Goal: Check status: Check status

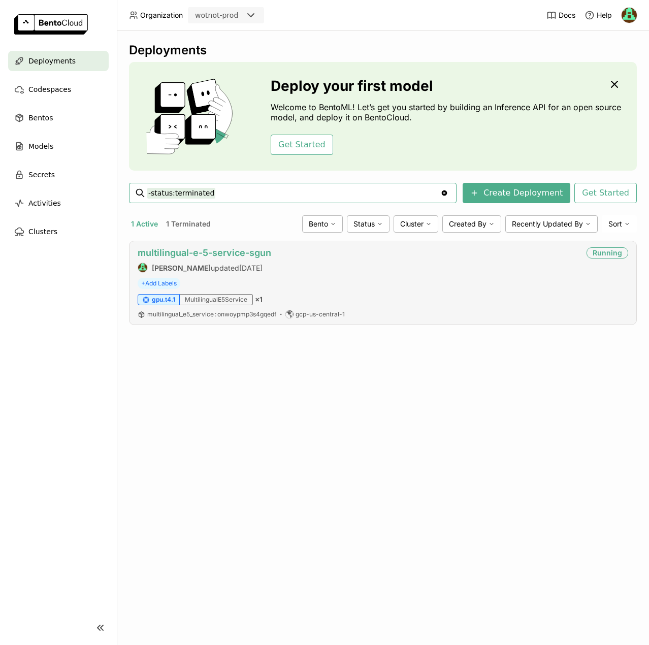
click at [243, 254] on link "multilingual-e-5-service-sgun" at bounding box center [205, 252] width 134 height 11
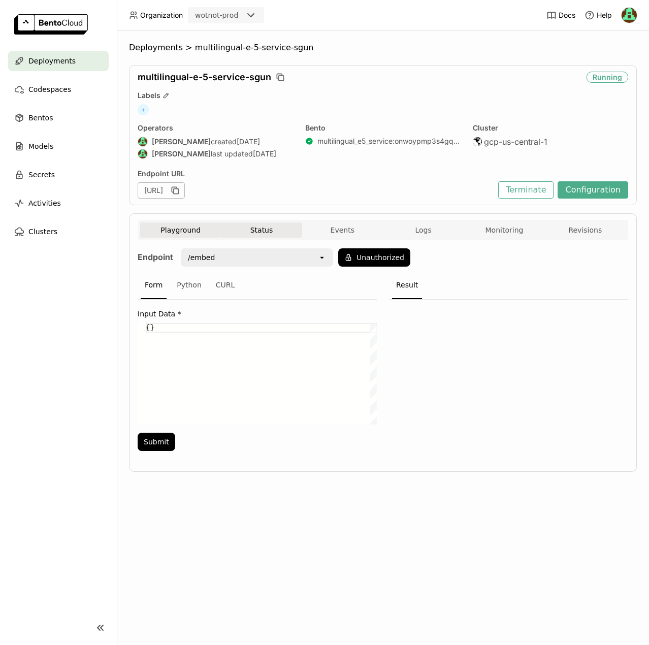
click at [251, 228] on button "Status" at bounding box center [261, 229] width 81 height 15
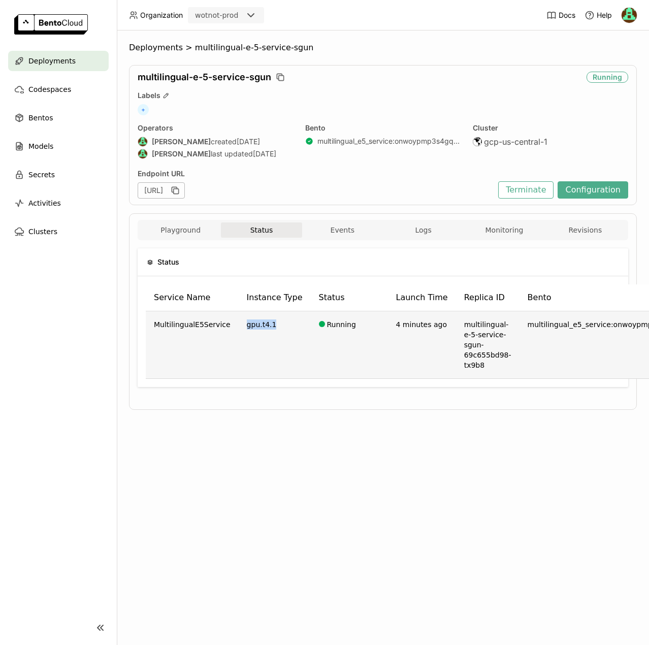
drag, startPoint x: 239, startPoint y: 327, endPoint x: 262, endPoint y: 324, distance: 23.5
click at [262, 324] on td "gpu.t4.1" at bounding box center [275, 345] width 72 height 68
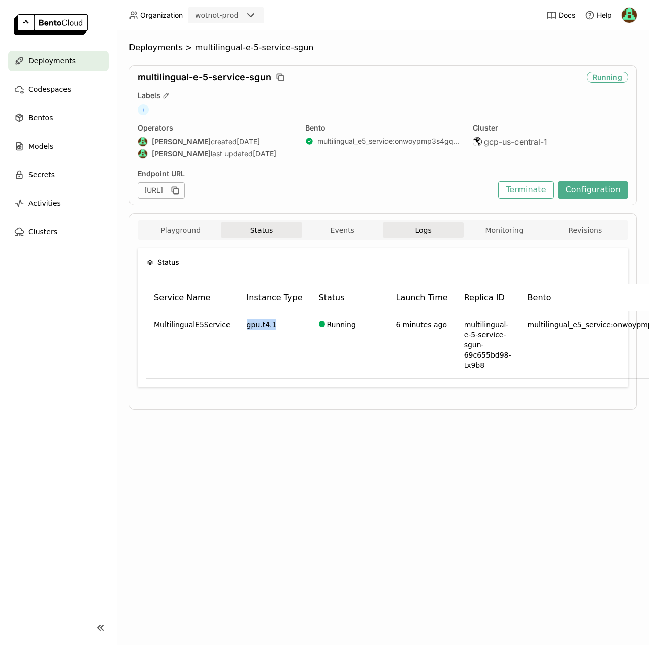
click at [424, 231] on span "Logs" at bounding box center [423, 229] width 16 height 9
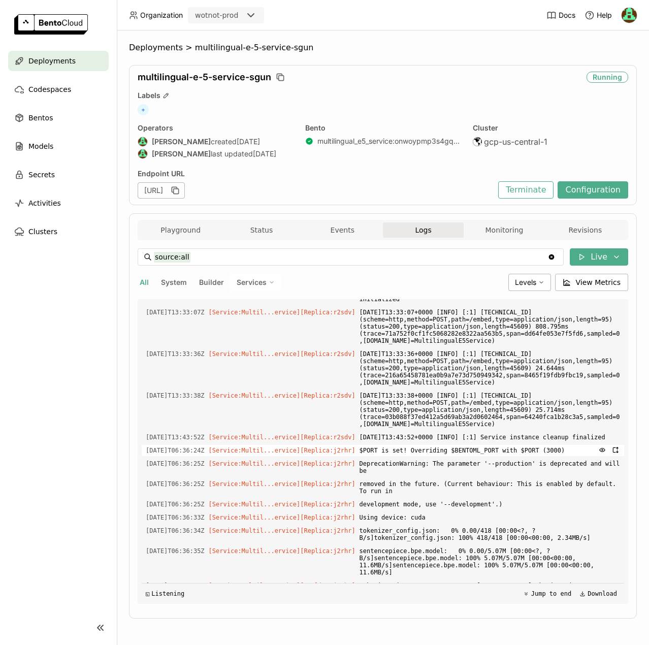
scroll to position [51, 0]
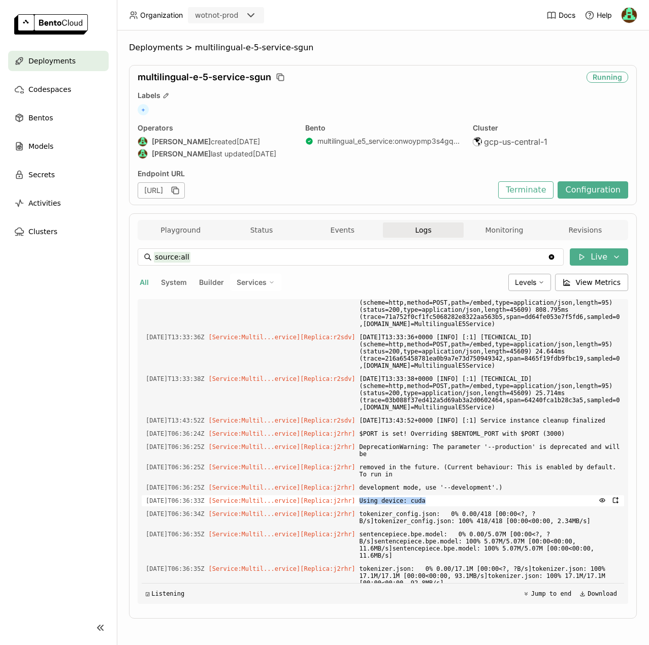
drag, startPoint x: 355, startPoint y: 495, endPoint x: 418, endPoint y: 490, distance: 63.1
click at [418, 495] on span "Using device: cuda" at bounding box center [489, 500] width 260 height 11
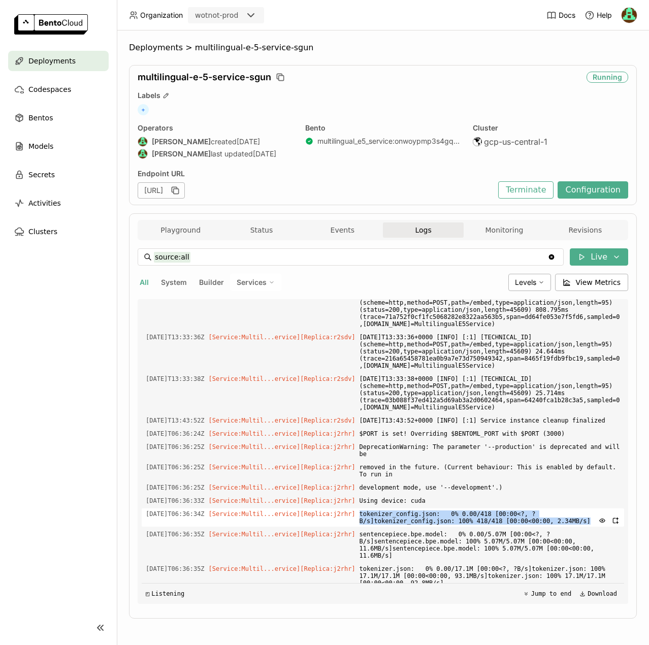
drag, startPoint x: 354, startPoint y: 506, endPoint x: 488, endPoint y: 513, distance: 134.3
click at [488, 513] on div "[DATE]T06:36:34Z [Service:Multil...ervice] [Replica: j2rhr ] tokenizer_config.j…" at bounding box center [383, 517] width 482 height 18
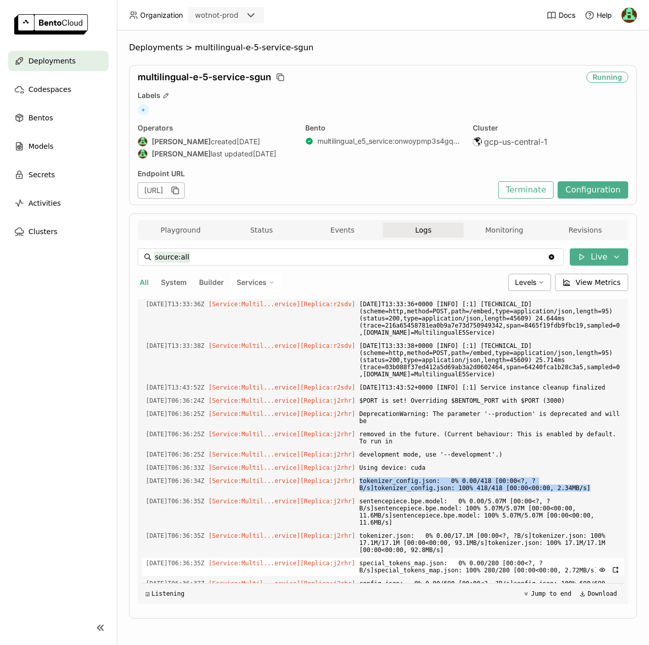
scroll to position [102, 0]
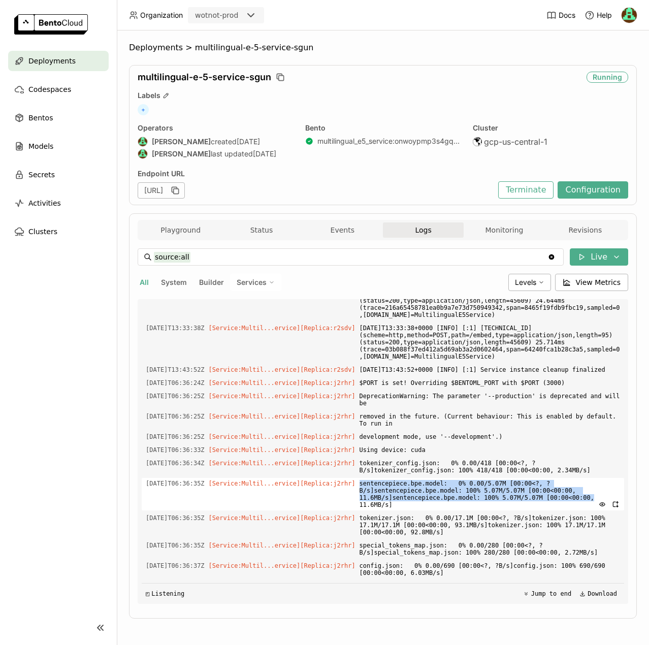
drag, startPoint x: 354, startPoint y: 476, endPoint x: 569, endPoint y: 492, distance: 214.9
click at [569, 492] on span "sentencepiece.bpe.model: 0% 0.00/5.07M [00:00<?, ?B/s]sentencepiece.bpe.model: …" at bounding box center [489, 494] width 260 height 32
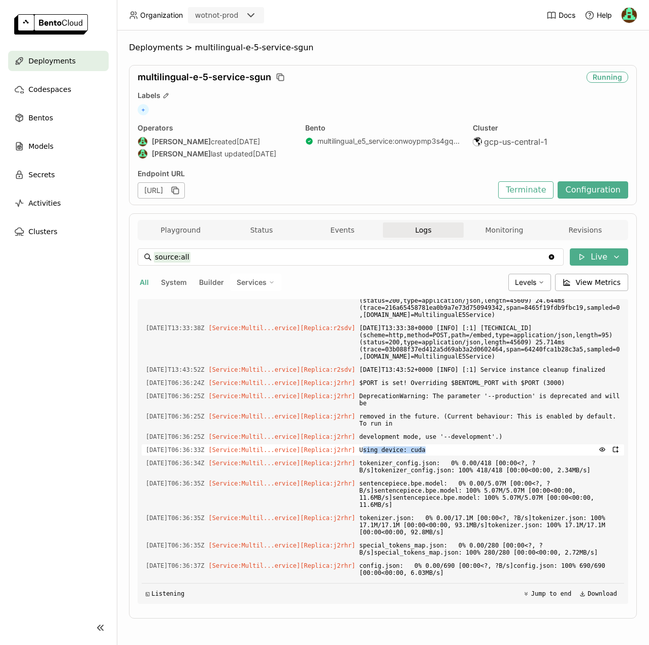
drag, startPoint x: 418, startPoint y: 443, endPoint x: 358, endPoint y: 443, distance: 60.4
click at [359, 444] on span "Using device: cuda" at bounding box center [489, 449] width 260 height 11
click at [61, 59] on span "Deployments" at bounding box center [51, 61] width 47 height 12
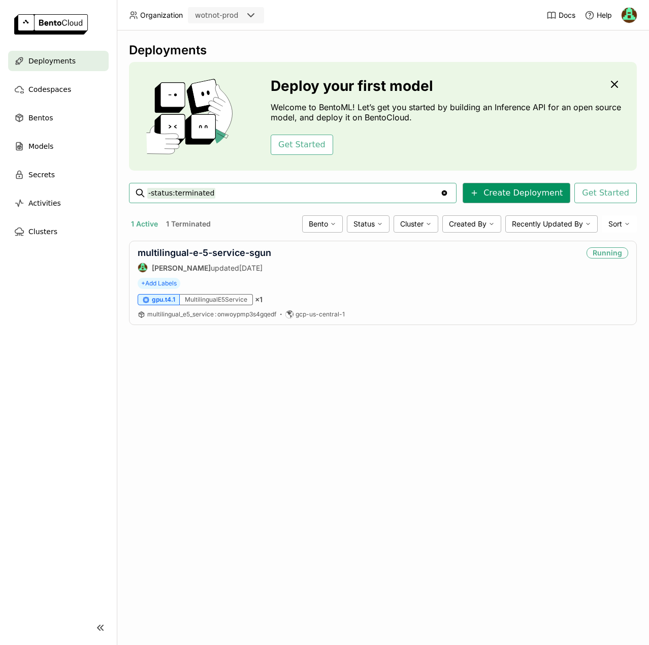
click at [533, 190] on button "Create Deployment" at bounding box center [517, 193] width 108 height 20
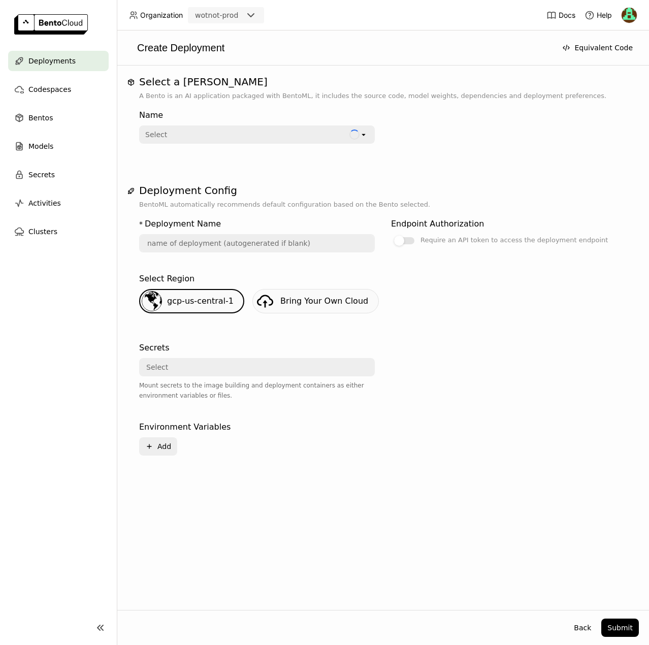
click at [180, 370] on div "Select" at bounding box center [253, 367] width 227 height 16
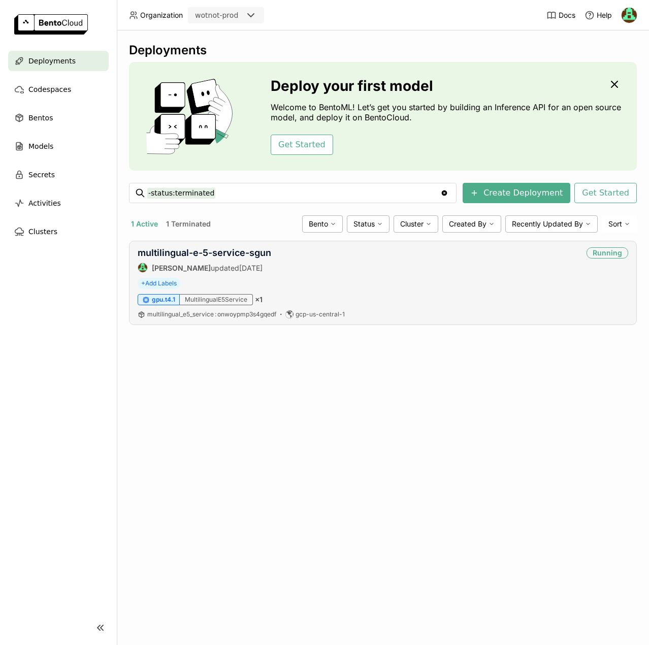
click at [543, 267] on div "multilingual-e-5-service-sgun [PERSON_NAME] updated [DATE] Running" at bounding box center [383, 259] width 490 height 25
click at [203, 262] on div "multilingual-e-5-service-sgun [PERSON_NAME] updated [DATE]" at bounding box center [205, 259] width 134 height 25
click at [203, 251] on link "multilingual-e-5-service-sgun" at bounding box center [205, 252] width 134 height 11
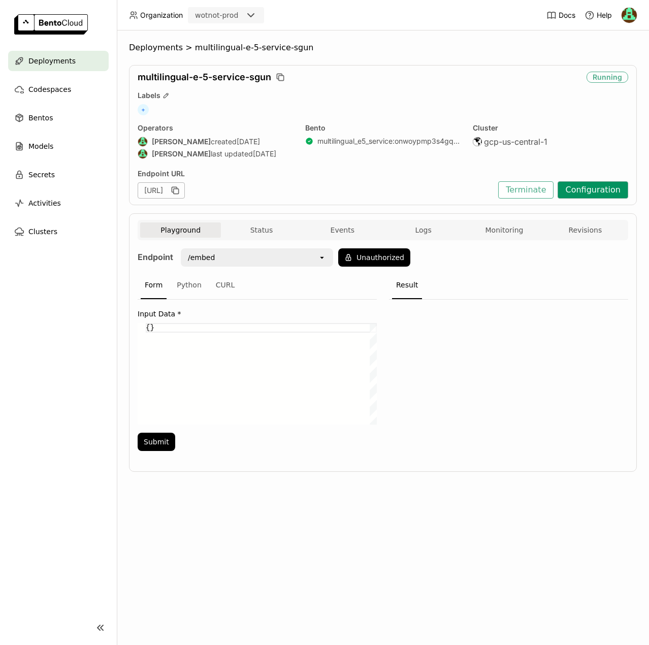
click at [584, 190] on button "Configuration" at bounding box center [593, 189] width 71 height 17
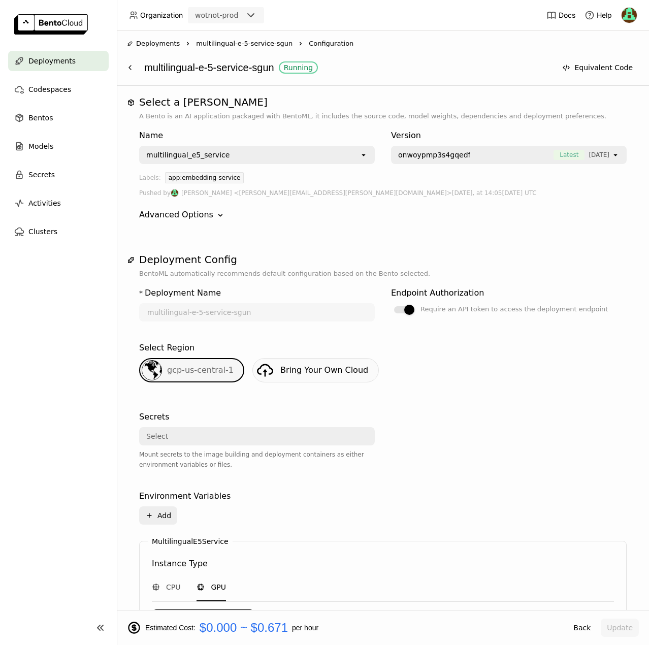
click at [243, 45] on span "multilingual-e-5-service-sgun" at bounding box center [244, 44] width 96 height 10
